Goal: Task Accomplishment & Management: Complete application form

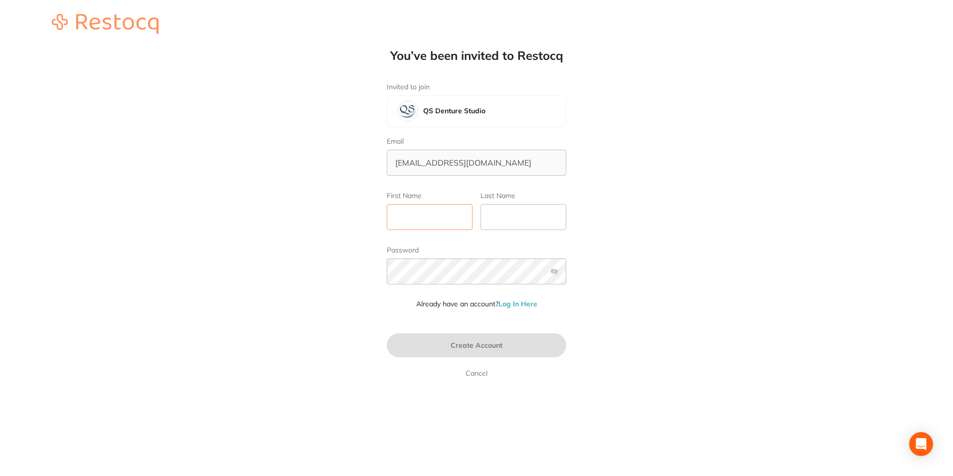
click at [440, 227] on input "First Name" at bounding box center [430, 217] width 86 height 26
type input "[PERSON_NAME]"
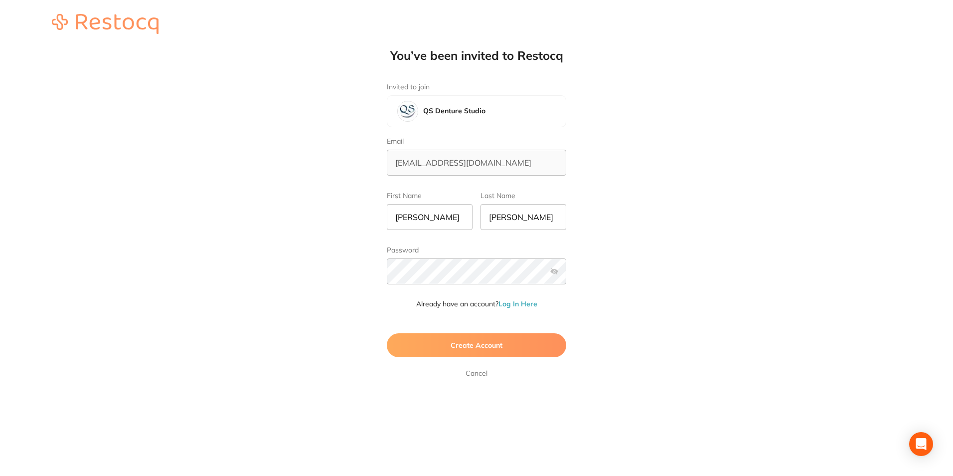
click at [483, 343] on span "Create Account" at bounding box center [477, 345] width 52 height 9
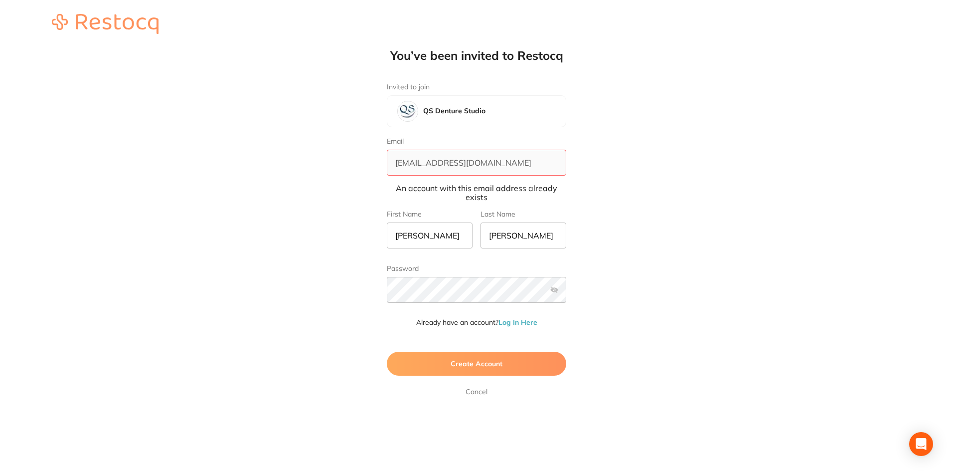
click at [476, 359] on span "Create Account" at bounding box center [477, 363] width 52 height 9
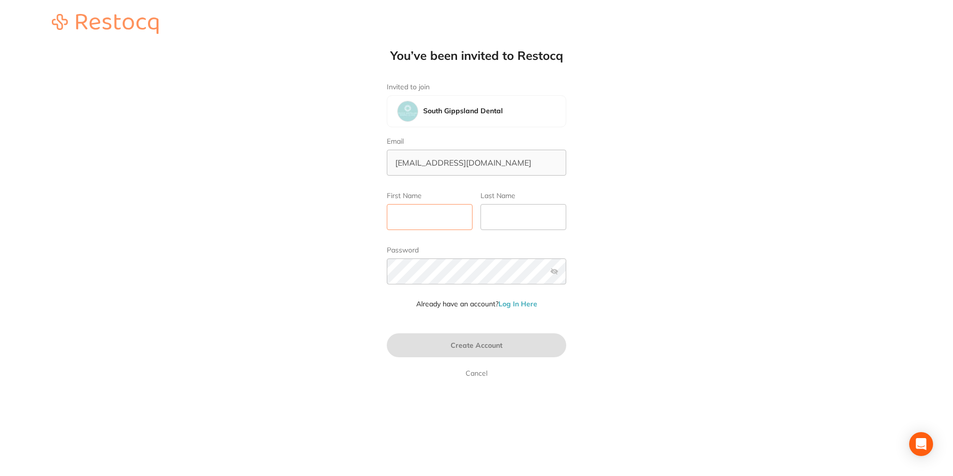
click at [460, 215] on input "First Name" at bounding box center [430, 217] width 86 height 26
